Goal: Information Seeking & Learning: Learn about a topic

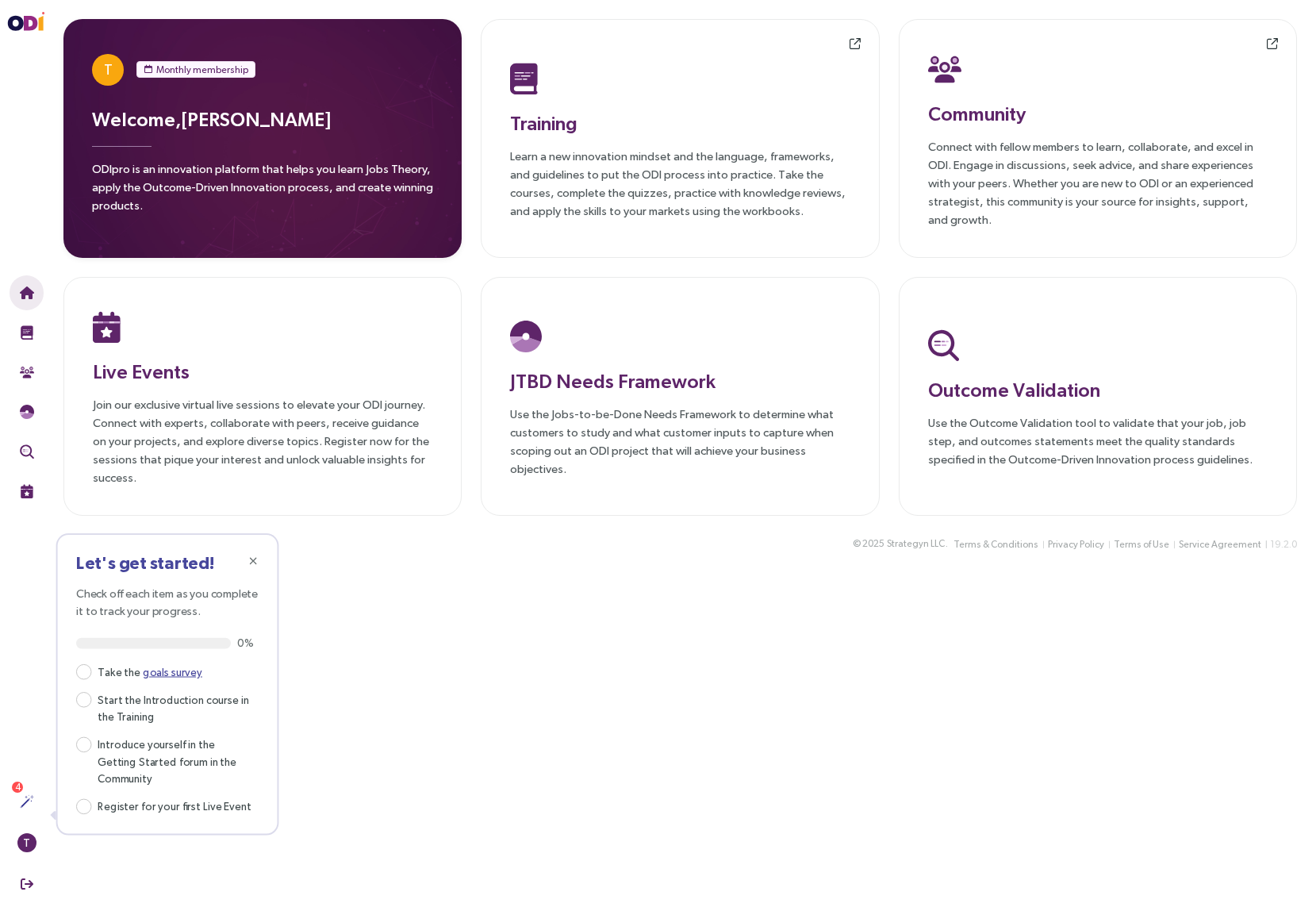
click at [333, 170] on p "ODIpro is an innovation platform that helps you learn Jobs Theory, apply the Ou…" at bounding box center [263, 192] width 341 height 64
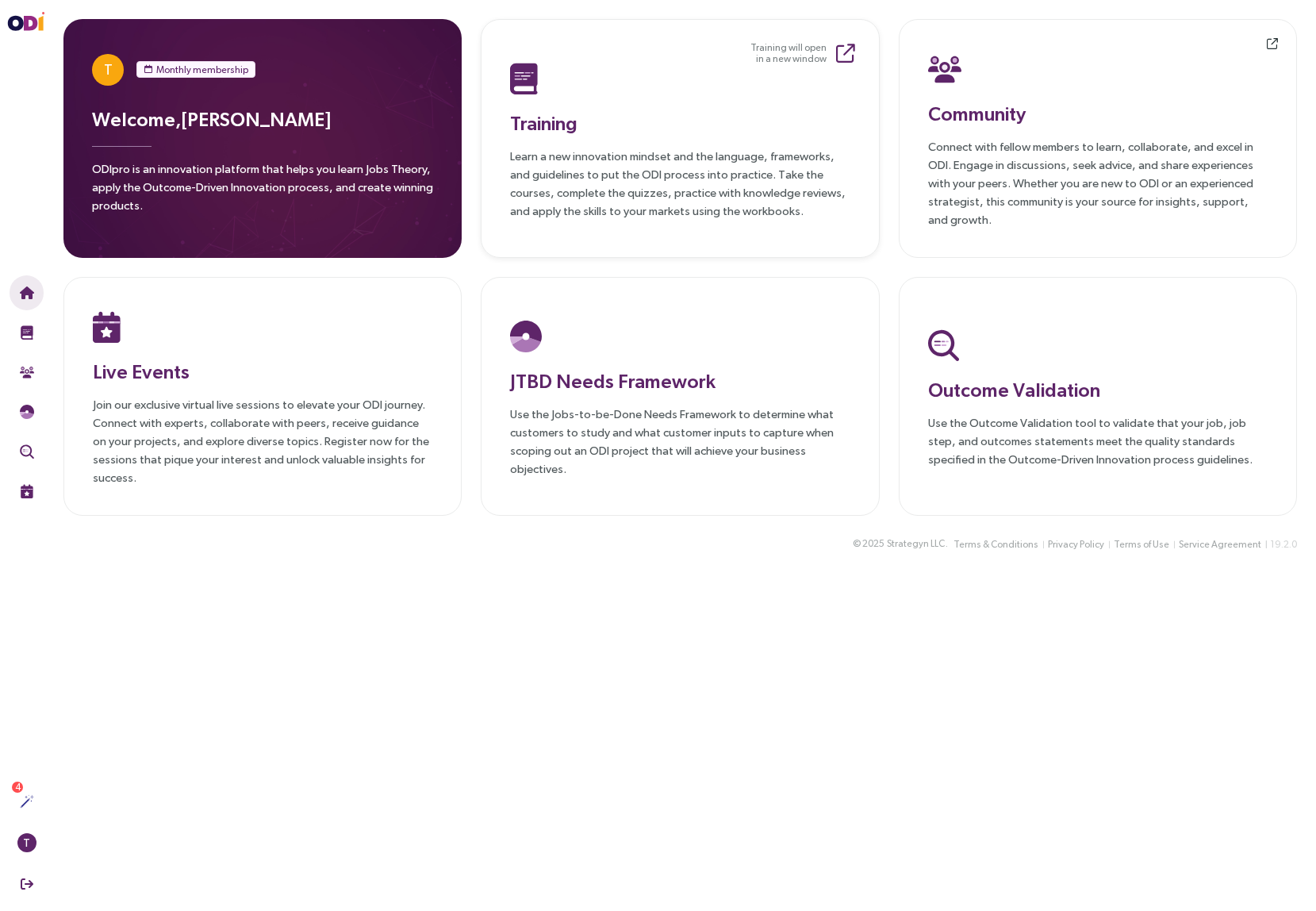
click at [593, 135] on h3 "Training" at bounding box center [679, 123] width 340 height 29
